Goal: Task Accomplishment & Management: Manage account settings

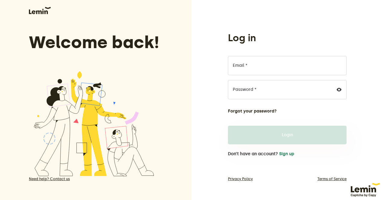
scroll to position [14, 0]
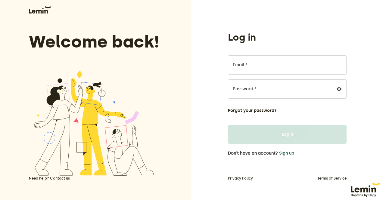
click at [285, 157] on div "Log in Email * Password * Forgot your password? Login Don’t have an account? Si…" at bounding box center [287, 103] width 118 height 145
click at [286, 153] on button "Sign up" at bounding box center [286, 153] width 15 height 5
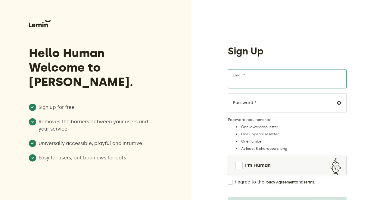
click at [262, 84] on input "Email *" at bounding box center [287, 78] width 118 height 19
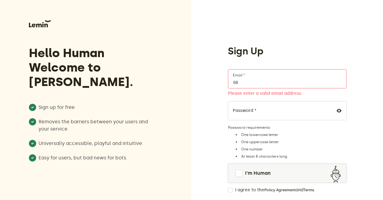
type input "S"
type input "[EMAIL_ADDRESS][DOMAIN_NAME]"
click at [238, 174] on span at bounding box center [238, 173] width 7 height 7
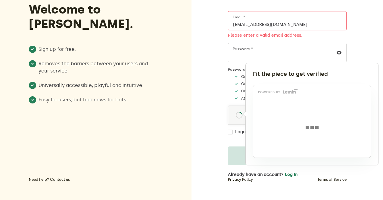
scroll to position [59, 0]
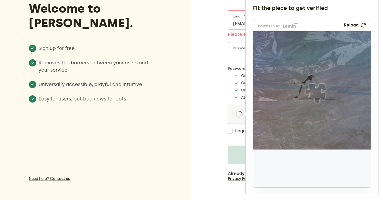
drag, startPoint x: 276, startPoint y: 169, endPoint x: 318, endPoint y: 93, distance: 87.1
click at [318, 93] on img at bounding box center [274, 133] width 195 height 118
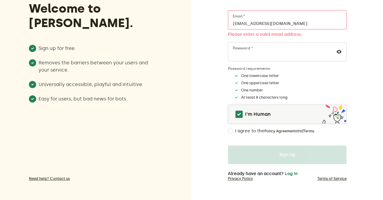
click at [232, 130] on input "I agree to the Policy Agreement and Terms ." at bounding box center [230, 131] width 5 height 5
checkbox input "true"
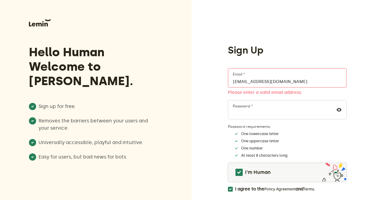
scroll to position [0, 0]
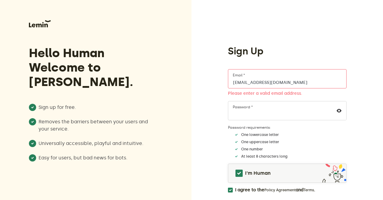
click at [246, 81] on input "[EMAIL_ADDRESS][DOMAIN_NAME]" at bounding box center [287, 78] width 118 height 19
drag, startPoint x: 239, startPoint y: 81, endPoint x: 313, endPoint y: 83, distance: 73.4
click at [313, 83] on input "[EMAIL_ADDRESS][DOMAIN_NAME]" at bounding box center [287, 78] width 118 height 19
click at [302, 81] on input "[EMAIL_ADDRESS][DOMAIN_NAME]" at bounding box center [287, 78] width 118 height 19
click at [294, 81] on input "[EMAIL_ADDRESS][DOMAIN_NAME]" at bounding box center [287, 78] width 118 height 19
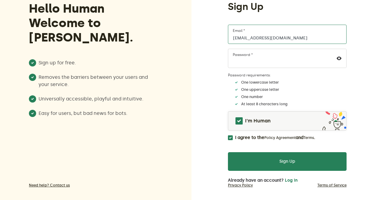
scroll to position [51, 0]
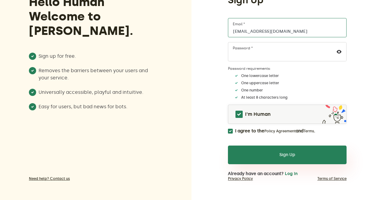
type input "[EMAIL_ADDRESS][DOMAIN_NAME]"
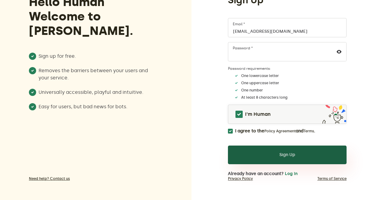
click at [287, 158] on button "Sign Up" at bounding box center [287, 155] width 118 height 19
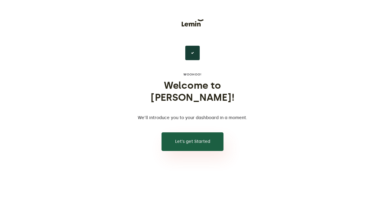
click at [196, 132] on button "Let’s get Started" at bounding box center [192, 141] width 62 height 19
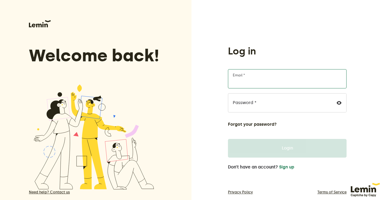
click at [254, 80] on input "Email *" at bounding box center [287, 78] width 118 height 19
type input "[EMAIL_ADDRESS][DOMAIN_NAME]"
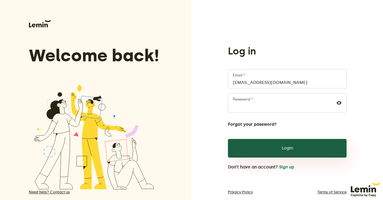
click at [272, 152] on button "Login" at bounding box center [287, 148] width 118 height 19
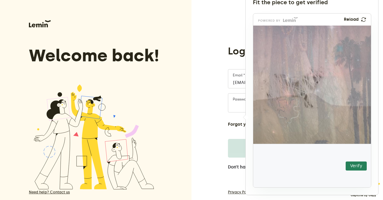
drag, startPoint x: 278, startPoint y: 169, endPoint x: 291, endPoint y: 114, distance: 56.2
click at [291, 114] on img at bounding box center [251, 148] width 207 height 118
click at [356, 164] on button "Verify" at bounding box center [355, 165] width 21 height 9
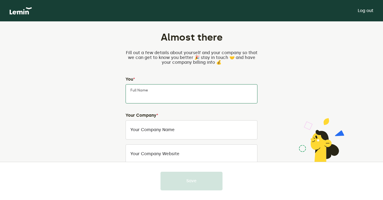
click at [163, 97] on input "Full Name" at bounding box center [191, 93] width 132 height 19
type input "[PERSON_NAME]"
type input "Hay Bensouna"
type input "Chlef"
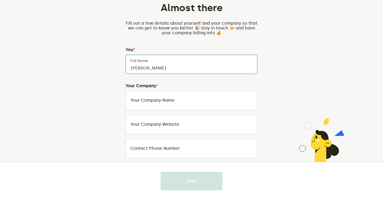
scroll to position [30, 0]
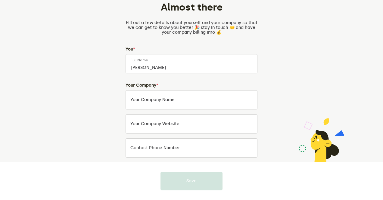
click at [170, 99] on label "Your Company Name" at bounding box center [152, 99] width 44 height 5
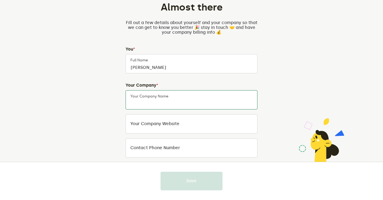
click at [170, 99] on input "Your Company Name" at bounding box center [191, 99] width 132 height 19
type input "pdd"
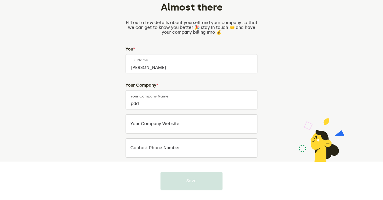
click at [157, 125] on label "Your company website" at bounding box center [154, 123] width 49 height 5
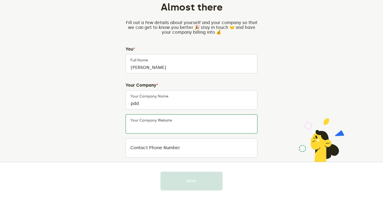
click at [157, 125] on input "Your company website" at bounding box center [191, 123] width 132 height 19
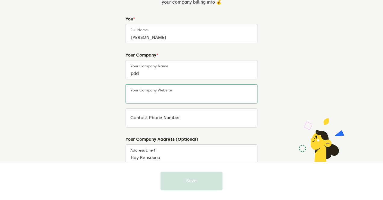
scroll to position [62, 0]
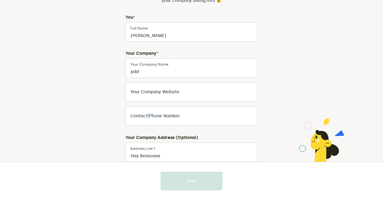
click at [147, 118] on label "Contact Phone Number" at bounding box center [155, 116] width 50 height 5
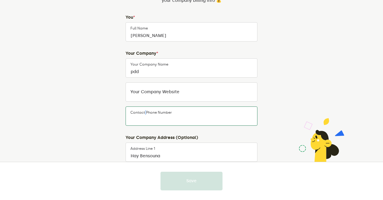
click at [147, 118] on input "Contact Phone Number" at bounding box center [191, 115] width 132 height 19
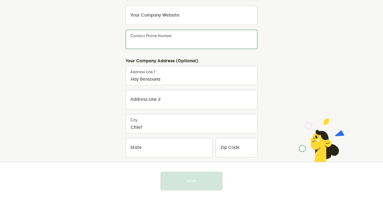
scroll to position [182, 0]
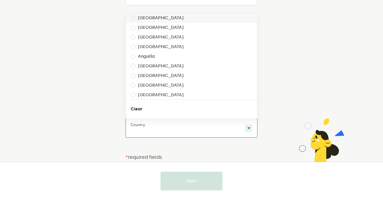
click at [151, 130] on input "text" at bounding box center [185, 131] width 109 height 7
type input "al"
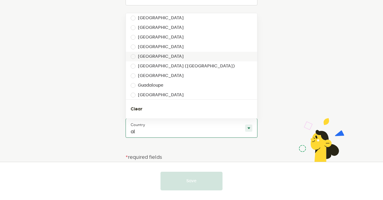
click at [150, 58] on label "[GEOGRAPHIC_DATA]" at bounding box center [161, 56] width 46 height 5
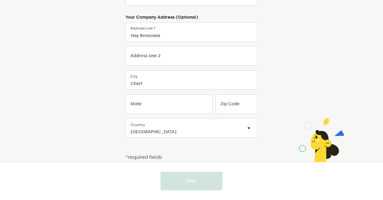
click at [301, 150] on div at bounding box center [323, 138] width 62 height 50
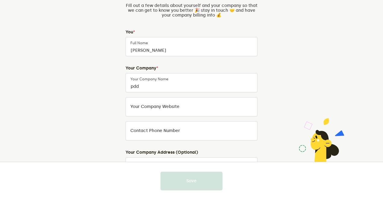
scroll to position [32, 0]
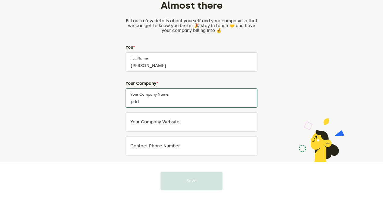
click at [155, 100] on input "pdd" at bounding box center [191, 97] width 132 height 19
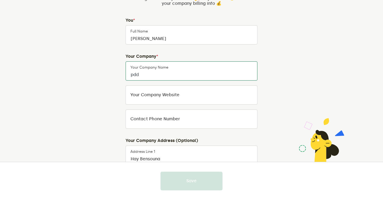
scroll to position [62, 0]
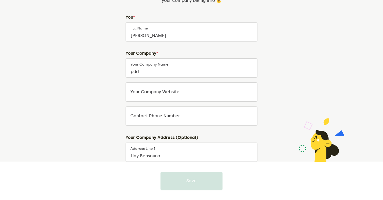
click at [150, 91] on label "Your company website" at bounding box center [154, 92] width 49 height 5
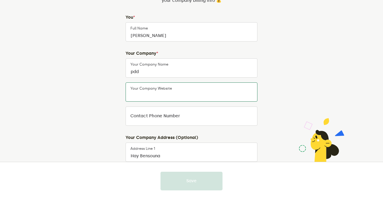
click at [150, 91] on input "Your company website" at bounding box center [191, 91] width 132 height 19
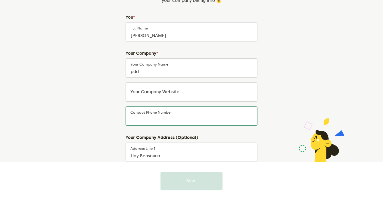
click at [156, 110] on div "Contact Phone Number" at bounding box center [191, 115] width 132 height 19
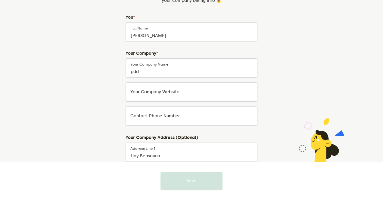
click at [153, 91] on label "Your company website" at bounding box center [154, 92] width 49 height 5
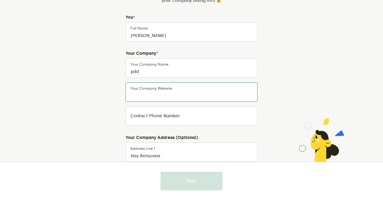
click at [153, 91] on input "Your company website" at bounding box center [191, 91] width 132 height 19
paste input "https://ntsd5n-g0.myshopify.com/"
type input "https://ntsd5n-g0.myshopify.com/"
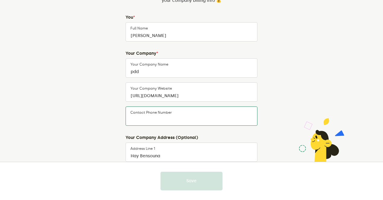
click at [170, 120] on input "Contact Phone Number" at bounding box center [191, 115] width 132 height 19
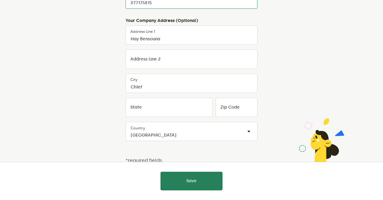
scroll to position [182, 0]
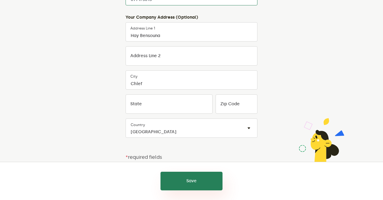
type input "077175815"
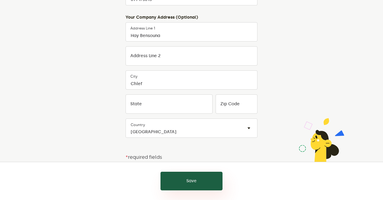
click at [195, 181] on button "Save" at bounding box center [191, 181] width 62 height 19
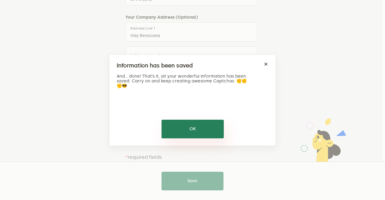
click at [193, 130] on button "OK" at bounding box center [192, 129] width 62 height 19
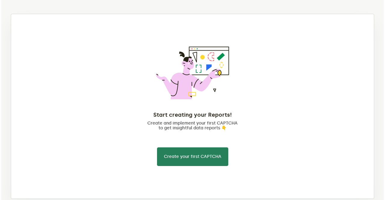
scroll to position [70, 0]
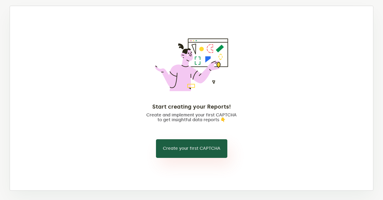
click at [193, 148] on button "Create your first CAPTCHA" at bounding box center [191, 148] width 71 height 19
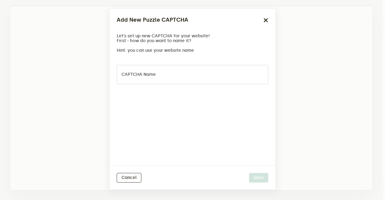
click at [149, 77] on label "CAPTCHA name" at bounding box center [138, 74] width 34 height 5
click at [149, 77] on input "CAPTCHA name" at bounding box center [193, 74] width 152 height 19
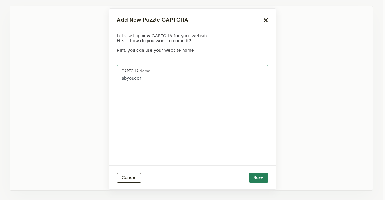
type input "sbyoucef"
click at [188, 104] on div "sbyoucef CAPTCHA name" at bounding box center [192, 112] width 166 height 105
click at [267, 175] on button "Save" at bounding box center [258, 178] width 19 height 10
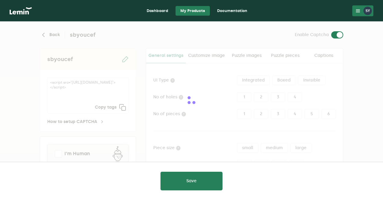
type input "white"
checkbox input "true"
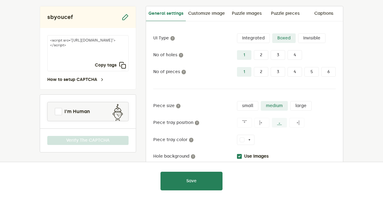
scroll to position [41, 0]
click at [59, 112] on span at bounding box center [58, 112] width 7 height 7
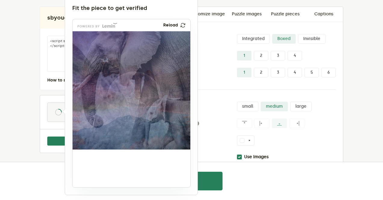
drag, startPoint x: 90, startPoint y: 169, endPoint x: 134, endPoint y: 106, distance: 76.2
click at [134, 106] on img at bounding box center [94, 145] width 195 height 118
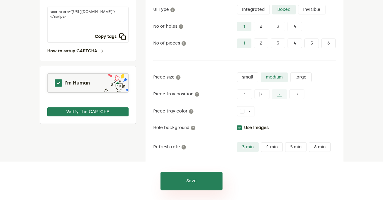
scroll to position [72, 0]
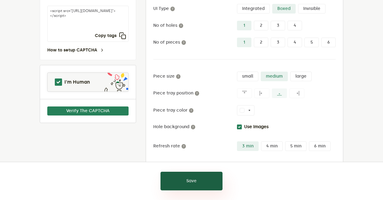
click at [202, 181] on button "Save" at bounding box center [191, 181] width 62 height 19
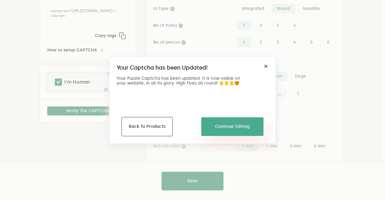
click at [220, 126] on button "Continue Editing" at bounding box center [232, 126] width 62 height 19
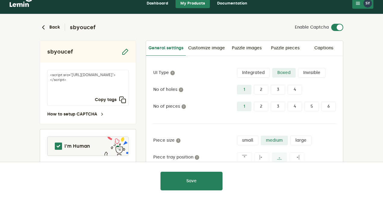
scroll to position [0, 0]
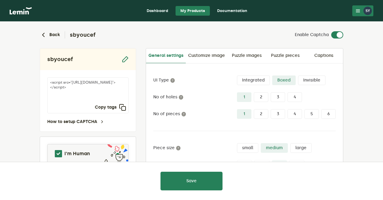
click at [161, 8] on link "Dashboard" at bounding box center [157, 11] width 31 height 10
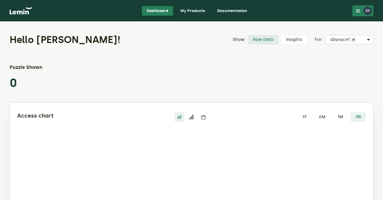
click at [187, 12] on link "My Products" at bounding box center [192, 11] width 34 height 10
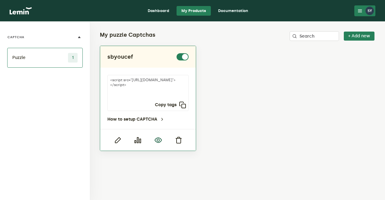
click at [161, 142] on icon "button" at bounding box center [158, 140] width 7 height 7
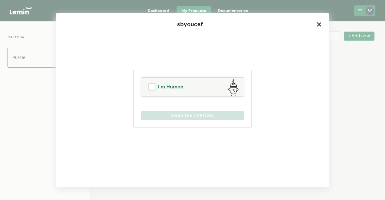
click at [154, 87] on span at bounding box center [151, 86] width 7 height 7
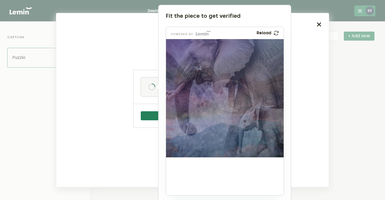
drag, startPoint x: 183, startPoint y: 175, endPoint x: 226, endPoint y: 110, distance: 77.6
click at [226, 110] on img at bounding box center [188, 153] width 195 height 118
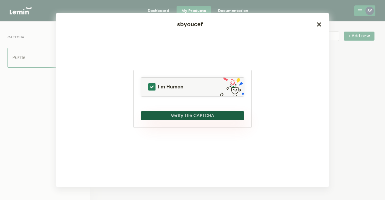
click at [177, 116] on button "Verify The CAPTCHA" at bounding box center [192, 115] width 103 height 9
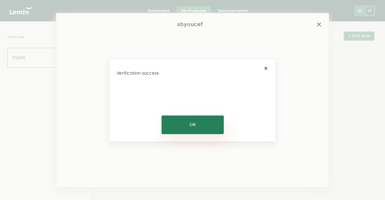
click at [191, 130] on button "OK" at bounding box center [192, 124] width 62 height 19
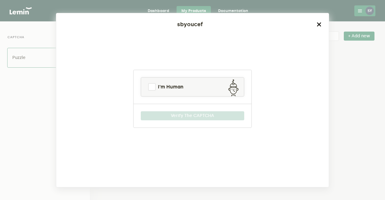
click at [319, 23] on icon "button" at bounding box center [319, 24] width 5 height 5
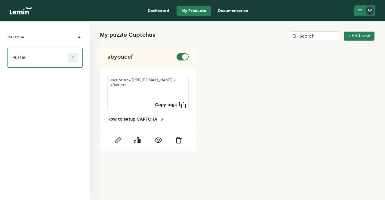
click at [57, 57] on li "Puzzle 1" at bounding box center [44, 58] width 75 height 20
click at [364, 33] on button "+ Add new" at bounding box center [359, 36] width 31 height 9
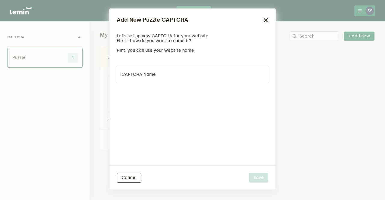
click at [151, 76] on label "CAPTCHA name" at bounding box center [138, 74] width 34 height 5
click at [151, 76] on input "CAPTCHA name" at bounding box center [193, 74] width 152 height 19
click at [267, 18] on icon "button" at bounding box center [265, 20] width 5 height 5
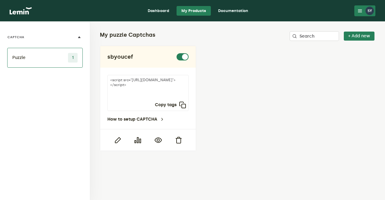
click at [226, 11] on link "Documentation" at bounding box center [233, 11] width 40 height 10
click at [158, 11] on link "Dashboard" at bounding box center [158, 11] width 31 height 10
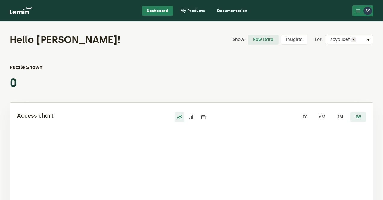
click at [186, 13] on link "My Products" at bounding box center [192, 11] width 34 height 10
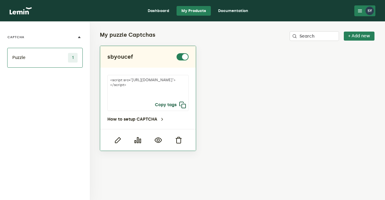
click at [167, 106] on button "Copy tags" at bounding box center [170, 104] width 31 height 7
click at [134, 119] on link "How to setup CAPTCHA" at bounding box center [135, 119] width 57 height 5
click at [117, 141] on icon "button" at bounding box center [117, 140] width 7 height 7
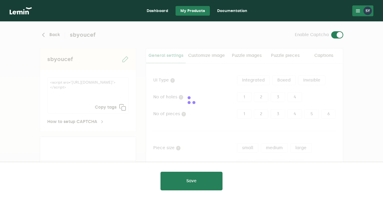
type input "white"
checkbox input "true"
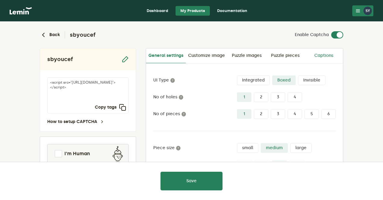
click at [320, 55] on link "Captions" at bounding box center [323, 55] width 38 height 14
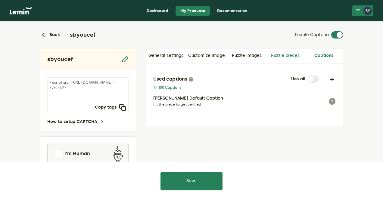
click at [302, 55] on link "Puzzle pieces" at bounding box center [285, 55] width 38 height 14
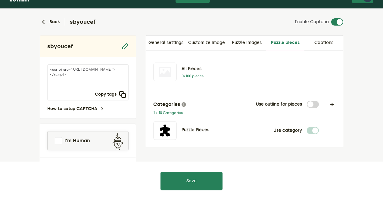
scroll to position [12, 0]
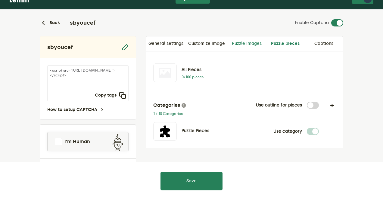
click at [246, 44] on link "Puzzle images" at bounding box center [246, 43] width 38 height 14
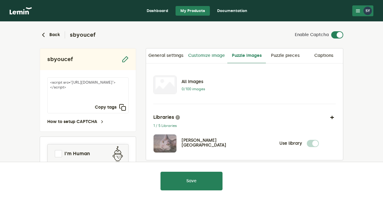
click at [211, 56] on link "Customize image" at bounding box center [206, 55] width 41 height 14
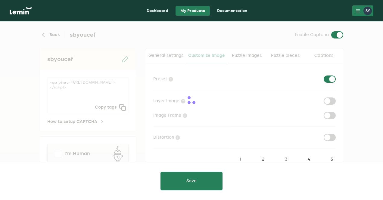
checkbox input "true"
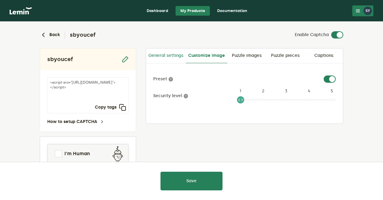
click at [174, 55] on link "General settings" at bounding box center [166, 55] width 40 height 14
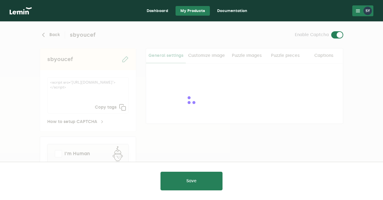
type input "white"
checkbox input "true"
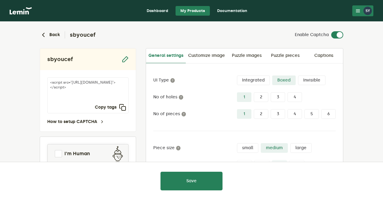
click at [162, 12] on link "Dashboard" at bounding box center [157, 11] width 31 height 10
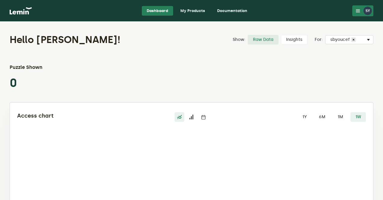
click at [191, 10] on link "My Products" at bounding box center [192, 11] width 34 height 10
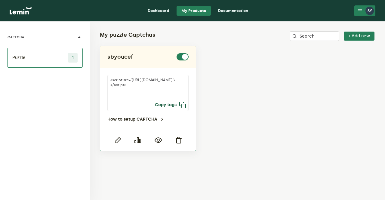
click at [181, 106] on icon "button" at bounding box center [182, 104] width 7 height 7
click at [183, 105] on icon "button" at bounding box center [182, 104] width 7 height 7
click at [185, 105] on icon "button" at bounding box center [182, 104] width 7 height 7
click at [137, 90] on textarea "<script src="https://api.leminnow.com/captcha/v1/cropped/CROPPED_b575cdb_cbbb21…" at bounding box center [147, 93] width 81 height 36
drag, startPoint x: 140, startPoint y: 89, endPoint x: 148, endPoint y: 92, distance: 8.7
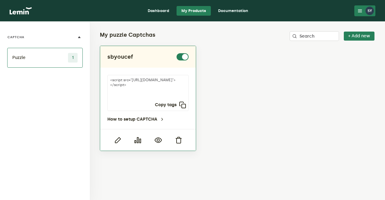
click at [148, 92] on textarea "<script src="https://api.leminnow.com/captcha/v1/cropped/CROPPED_b575cdb_cbbb21…" at bounding box center [147, 93] width 81 height 36
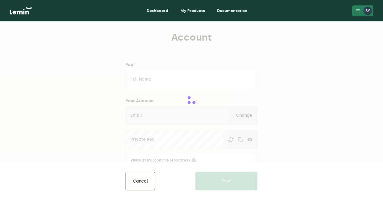
type input "[PERSON_NAME]"
type input "[EMAIL_ADDRESS][DOMAIN_NAME]"
type input "pdd"
type input "[URL][DOMAIN_NAME]"
type input "077175815"
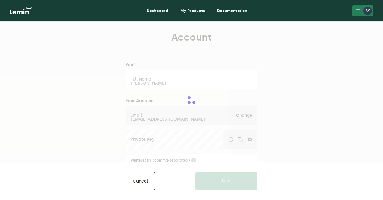
type input "Hay Bensouna"
type input "Chlef"
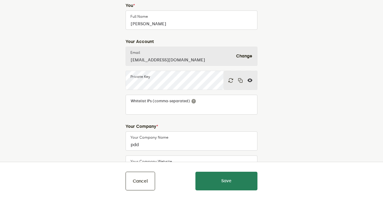
scroll to position [60, 0]
click at [249, 81] on icon at bounding box center [249, 79] width 5 height 5
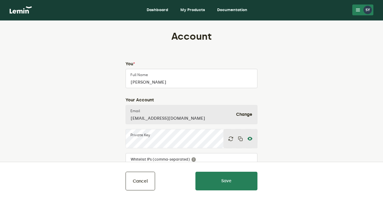
scroll to position [0, 0]
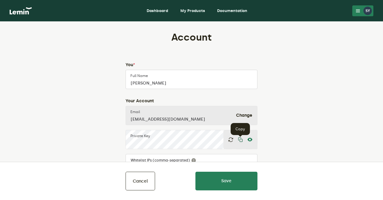
click at [240, 141] on icon "button" at bounding box center [240, 139] width 5 height 5
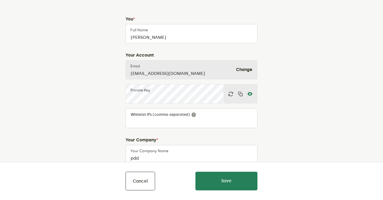
scroll to position [46, 0]
click at [230, 96] on div at bounding box center [240, 93] width 34 height 19
click at [228, 91] on icon "button" at bounding box center [230, 93] width 5 height 5
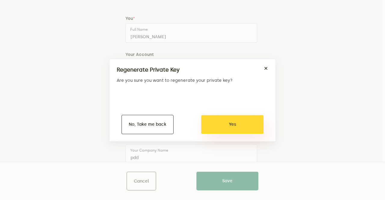
click at [229, 122] on button "Yes" at bounding box center [232, 124] width 62 height 19
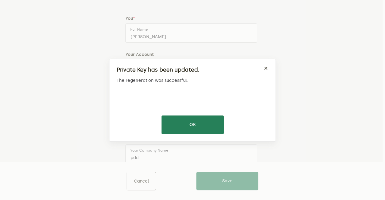
drag, startPoint x: 236, startPoint y: 169, endPoint x: 238, endPoint y: 178, distance: 9.2
click at [238, 178] on div "Private Key has been updated. × The regeneration was successful. OK No Cancel" at bounding box center [192, 100] width 385 height 200
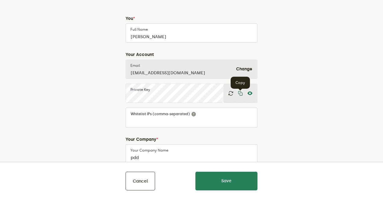
click at [240, 95] on icon "button" at bounding box center [240, 93] width 5 height 5
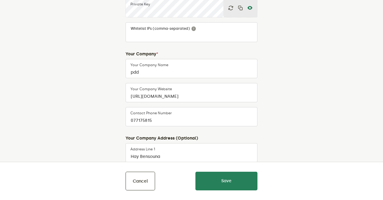
scroll to position [106, 0]
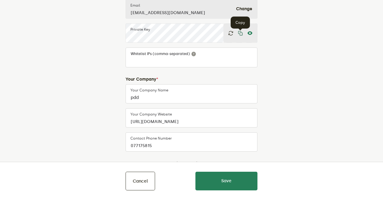
click at [242, 33] on icon "button" at bounding box center [240, 33] width 5 height 5
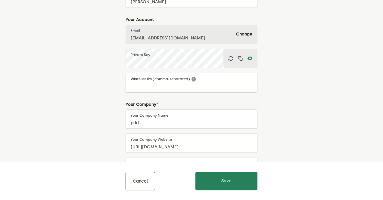
scroll to position [76, 0]
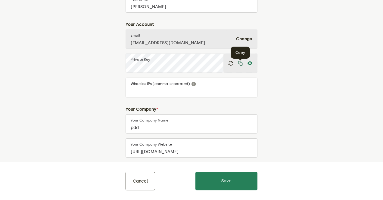
click at [239, 63] on icon "button" at bounding box center [240, 63] width 5 height 5
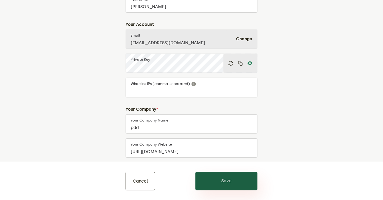
click at [226, 180] on button "Save" at bounding box center [226, 181] width 62 height 19
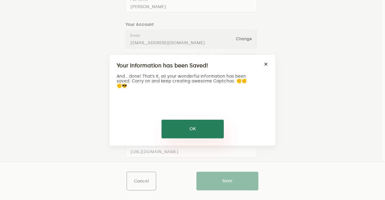
click at [203, 127] on button "OK" at bounding box center [192, 129] width 62 height 19
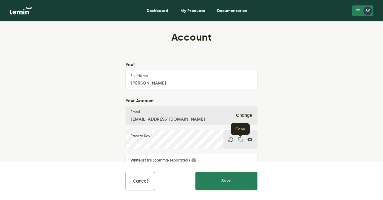
click at [239, 140] on icon "button" at bounding box center [240, 139] width 5 height 5
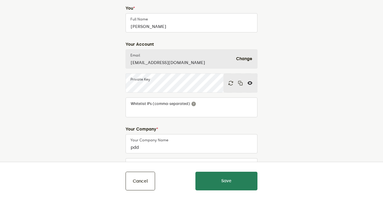
scroll to position [60, 0]
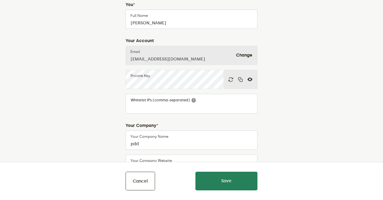
click at [147, 59] on input "[EMAIL_ADDRESS][DOMAIN_NAME]" at bounding box center [191, 55] width 132 height 19
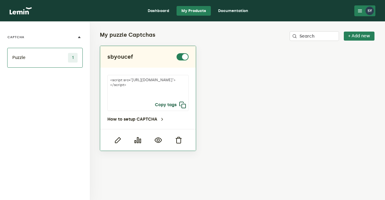
click at [183, 105] on icon "button" at bounding box center [182, 104] width 7 height 7
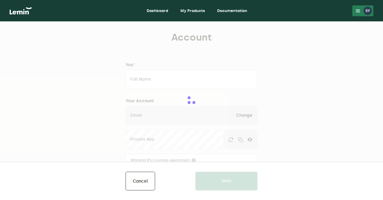
type input "[PERSON_NAME]"
type input "[EMAIL_ADDRESS][DOMAIN_NAME]"
type input "pdd"
type input "[URL][DOMAIN_NAME]"
type input "077175815"
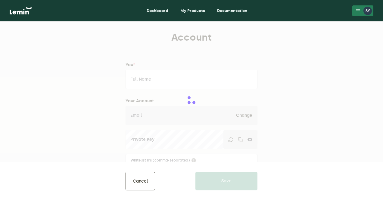
type input "Hay Bensouna"
type input "Chlef"
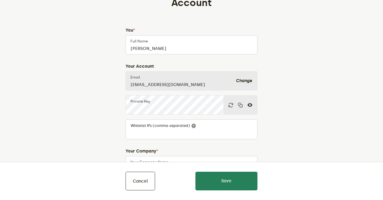
scroll to position [60, 0]
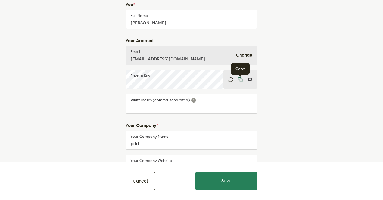
click at [240, 79] on icon "button" at bounding box center [240, 79] width 5 height 5
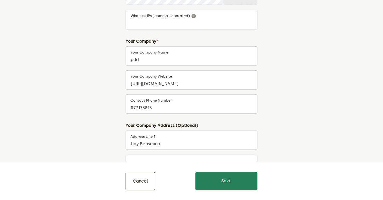
scroll to position [180, 0]
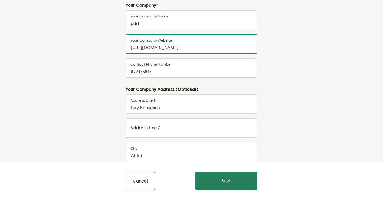
drag, startPoint x: 147, startPoint y: 47, endPoint x: 118, endPoint y: 41, distance: 30.3
click at [122, 49] on div "You * Sbaihia Youssouf Full Name Your Account sbyoucef02@gmail.com Email Change…" at bounding box center [191, 75] width 141 height 386
click at [190, 51] on input "ntsd5n-g0.myshopify.com/" at bounding box center [191, 43] width 132 height 19
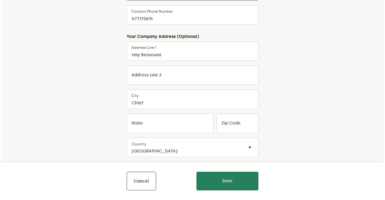
scroll to position [241, 0]
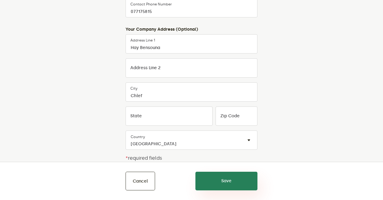
type input "ntsd5n-g0.myshopify.com"
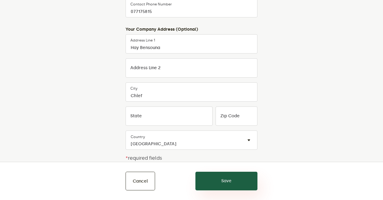
click at [232, 181] on button "Save" at bounding box center [226, 181] width 62 height 19
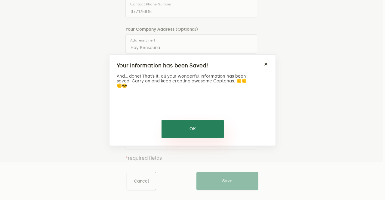
click at [194, 123] on button "OK" at bounding box center [192, 129] width 62 height 19
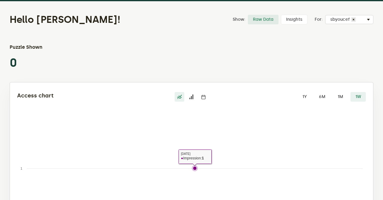
scroll to position [16, 0]
